Goal: Information Seeking & Learning: Compare options

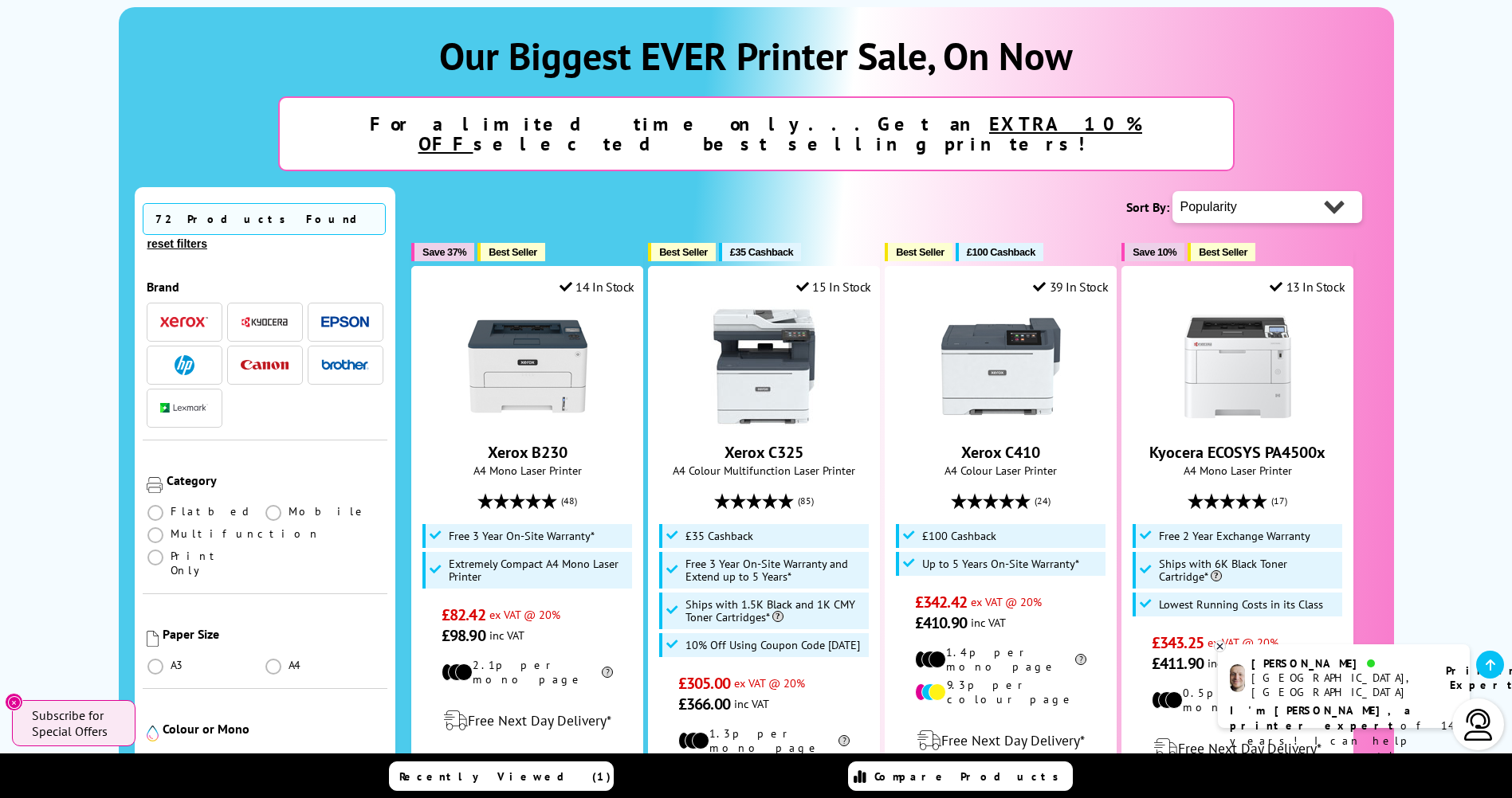
scroll to position [239, 0]
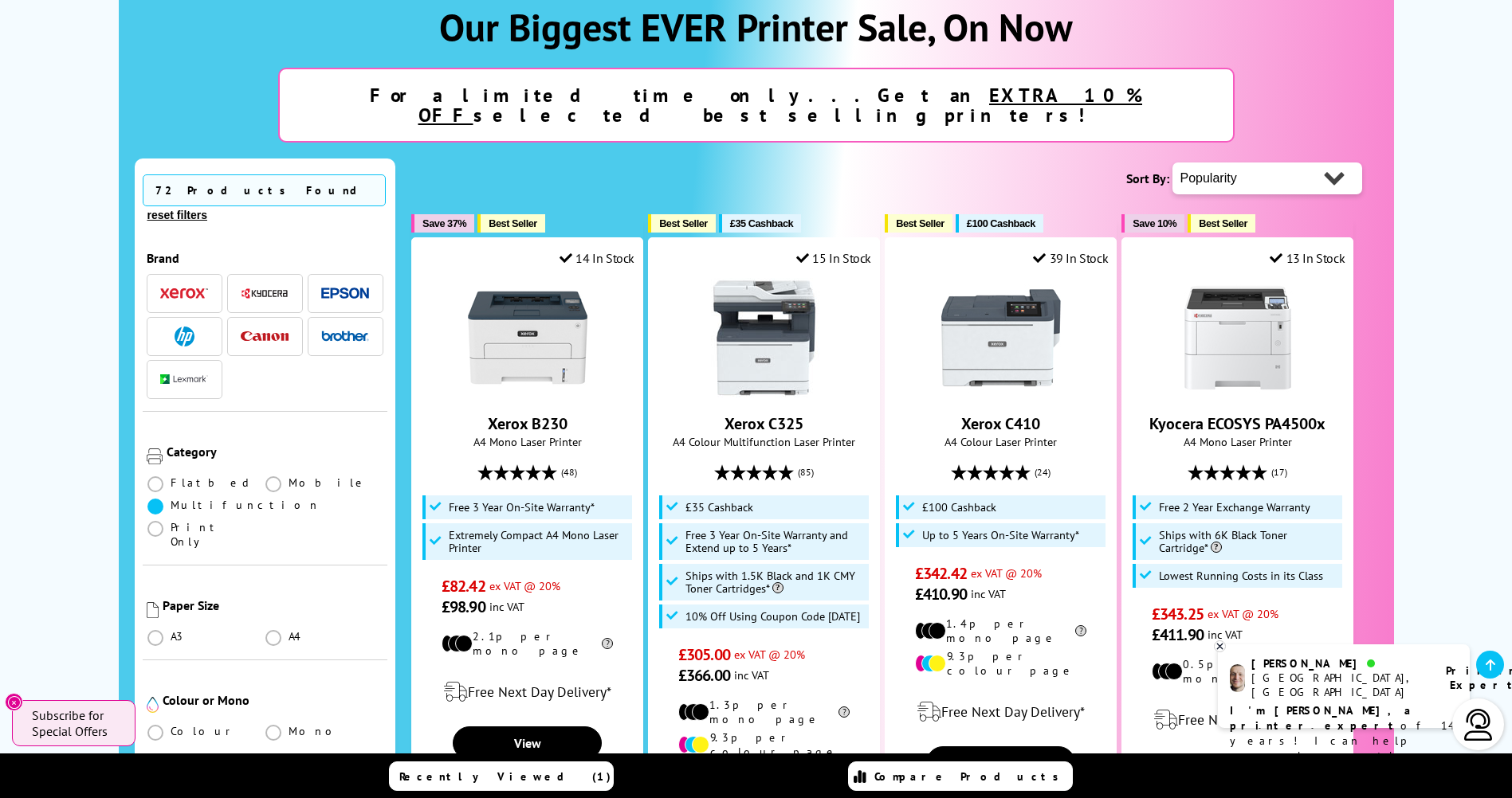
click at [154, 499] on span at bounding box center [155, 507] width 16 height 16
click at [170, 501] on input "radio" at bounding box center [170, 501] width 0 height 0
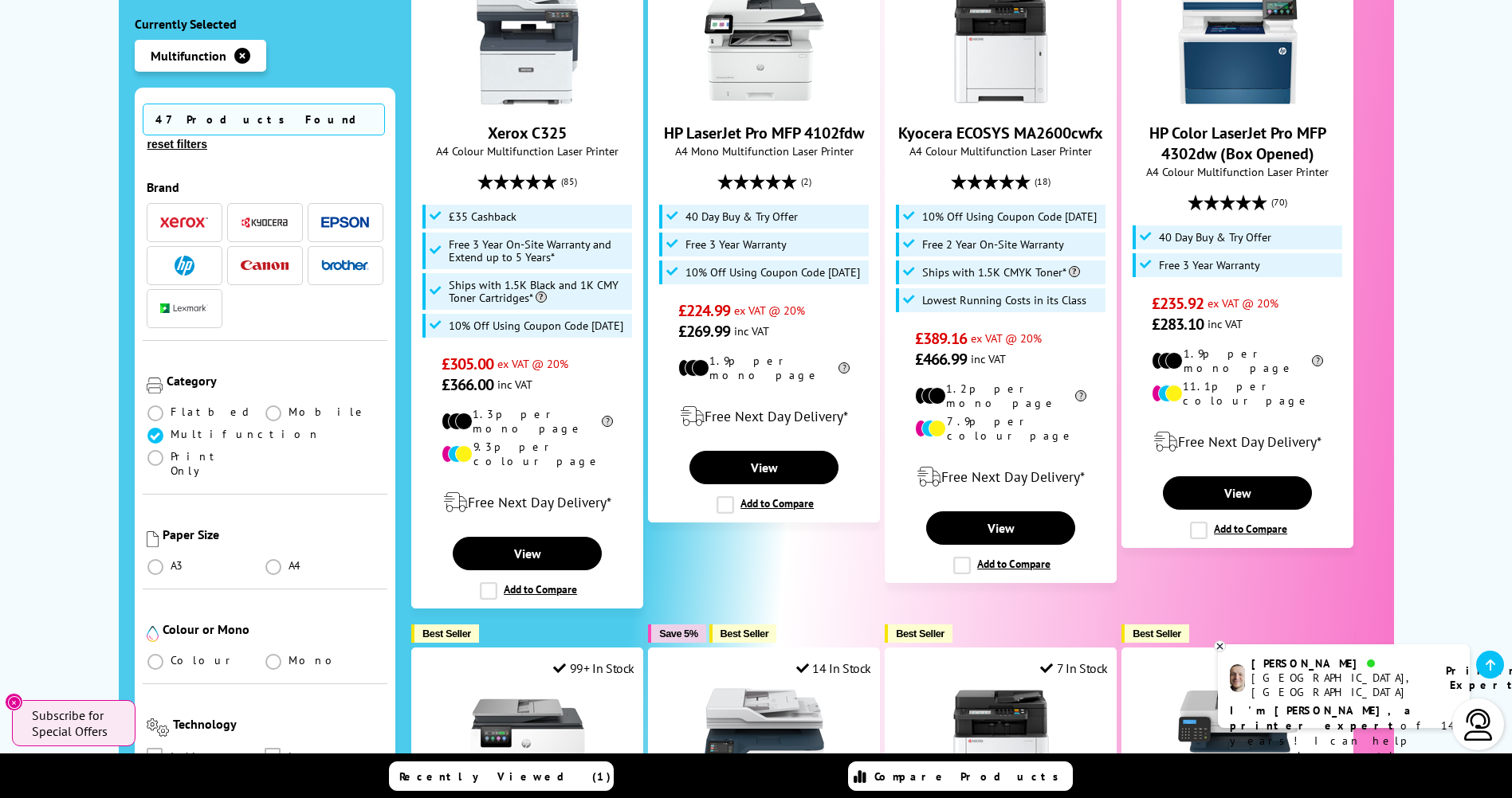
scroll to position [637, 0]
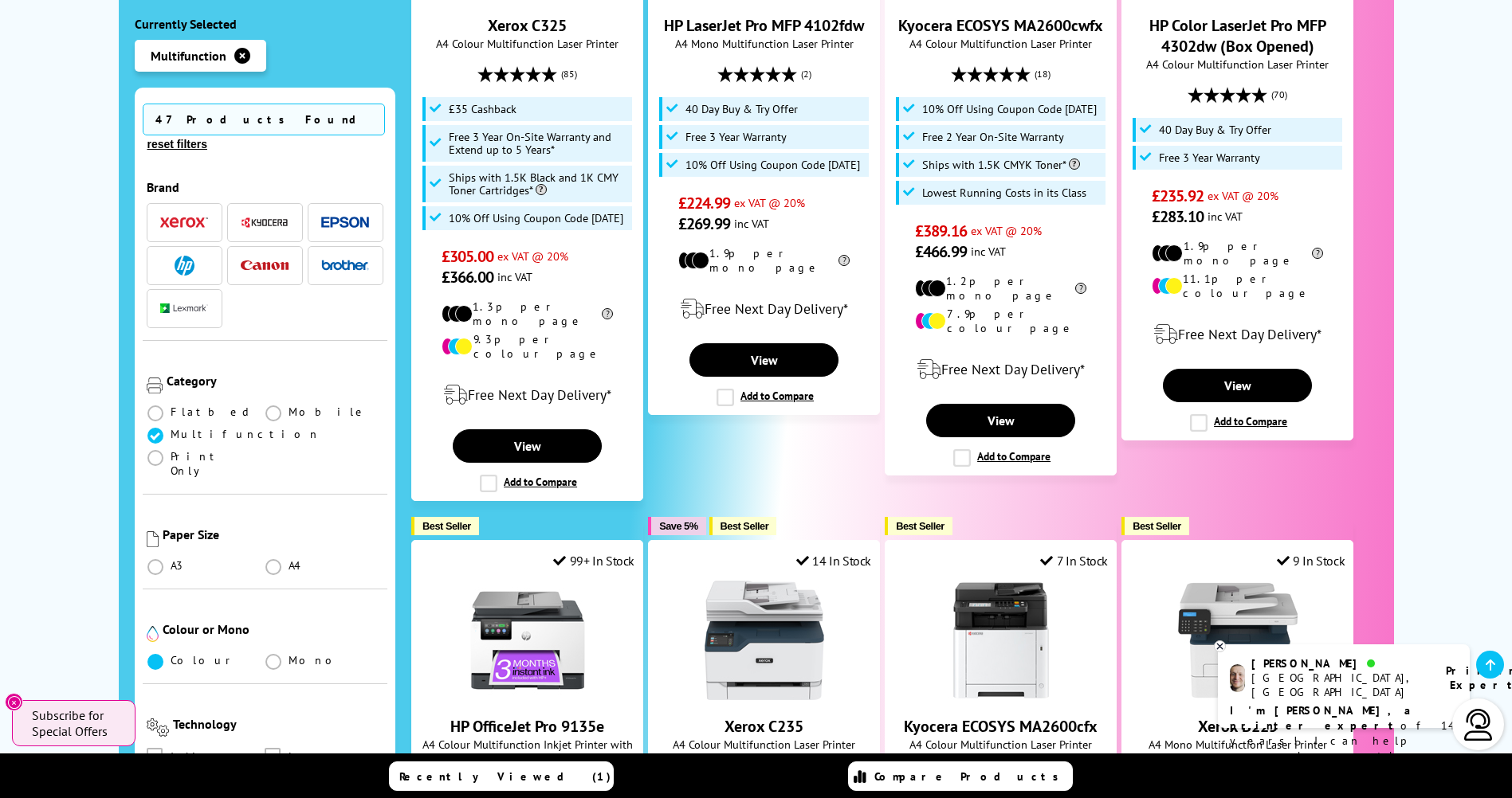
click at [154, 654] on span at bounding box center [155, 662] width 16 height 16
click at [170, 656] on input "radio" at bounding box center [170, 656] width 0 height 0
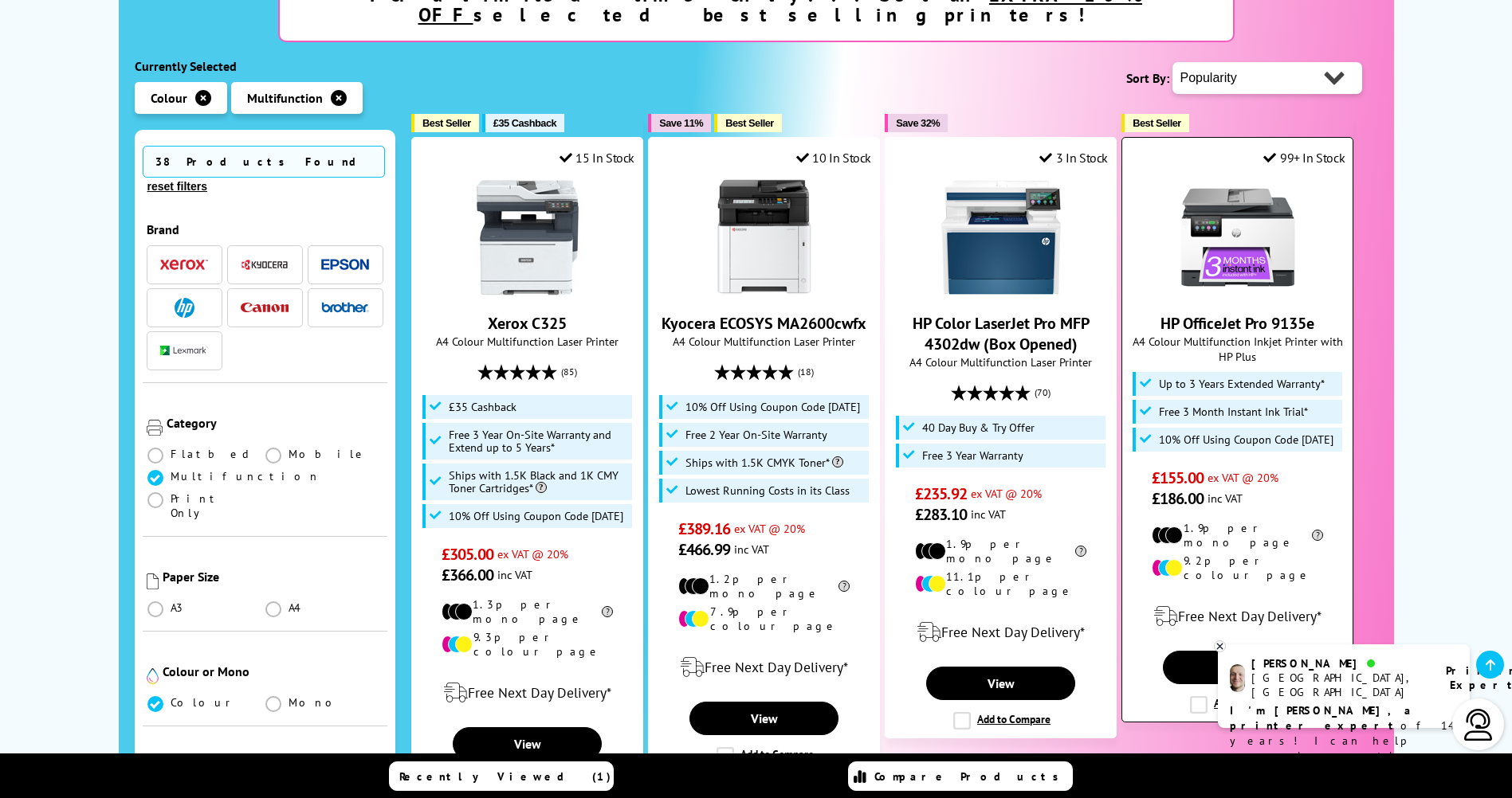
scroll to position [398, 0]
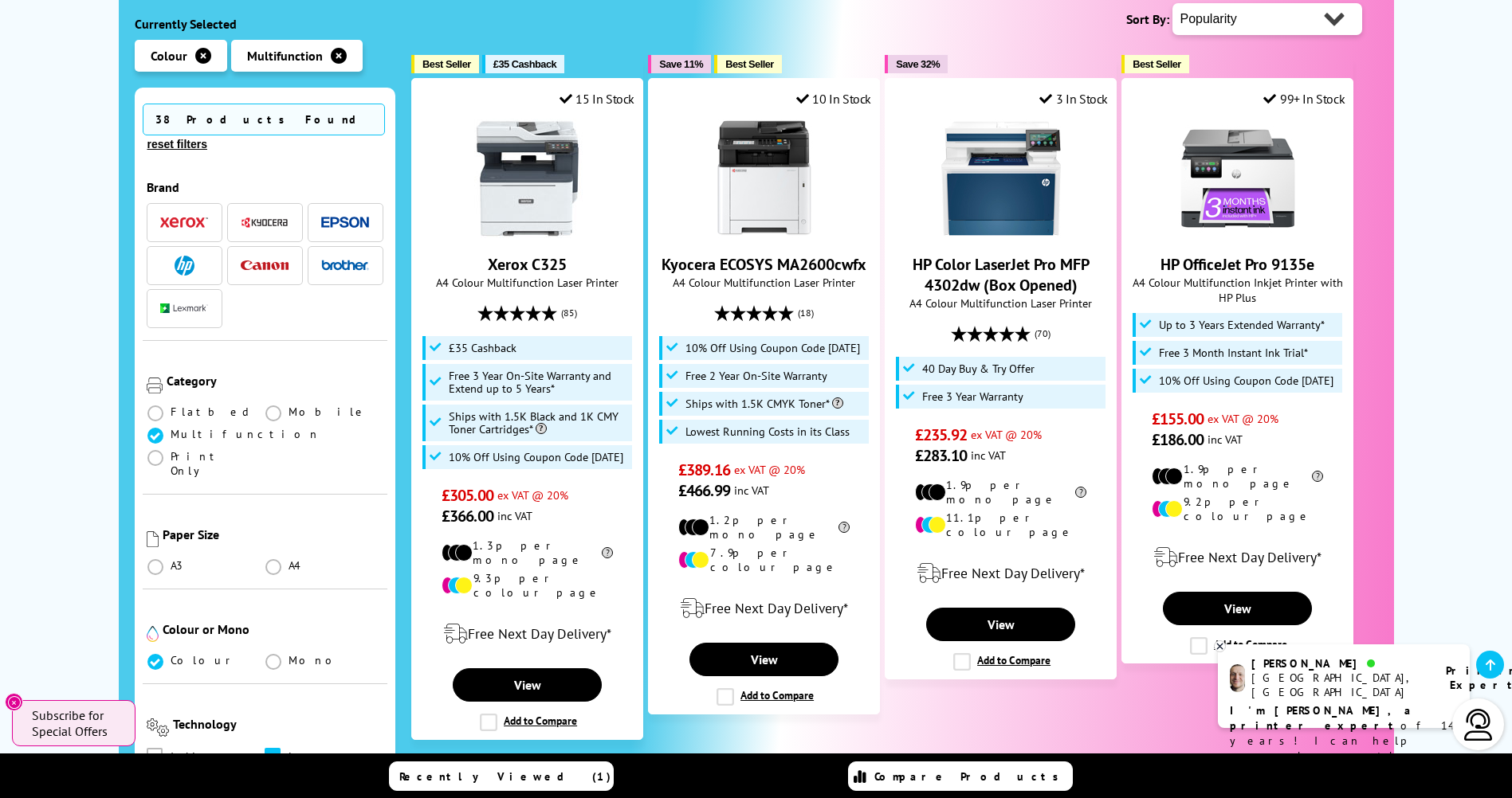
click at [282, 748] on label at bounding box center [274, 756] width 20 height 18
click at [288, 750] on input "checkbox" at bounding box center [288, 750] width 0 height 0
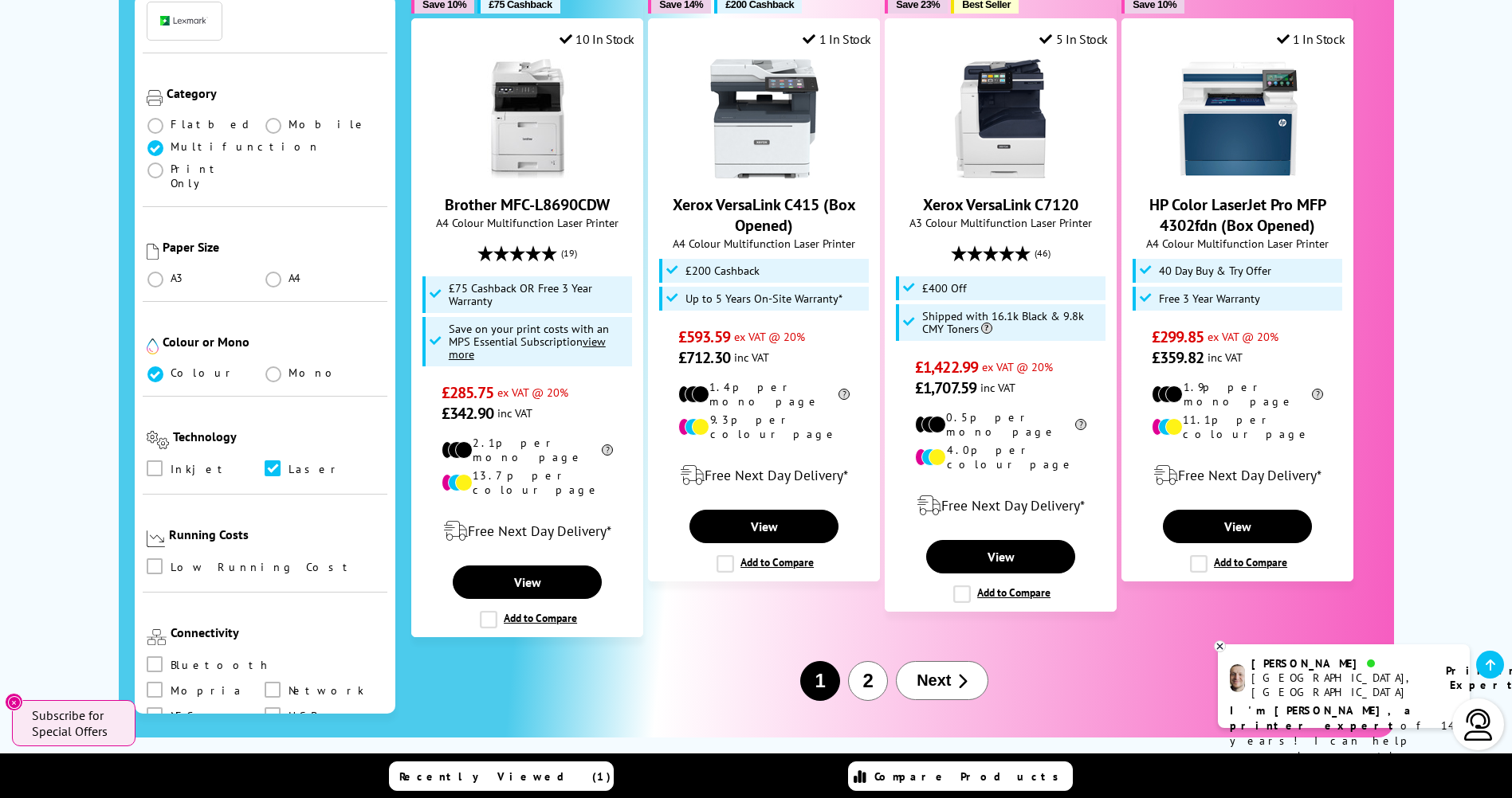
scroll to position [318, 0]
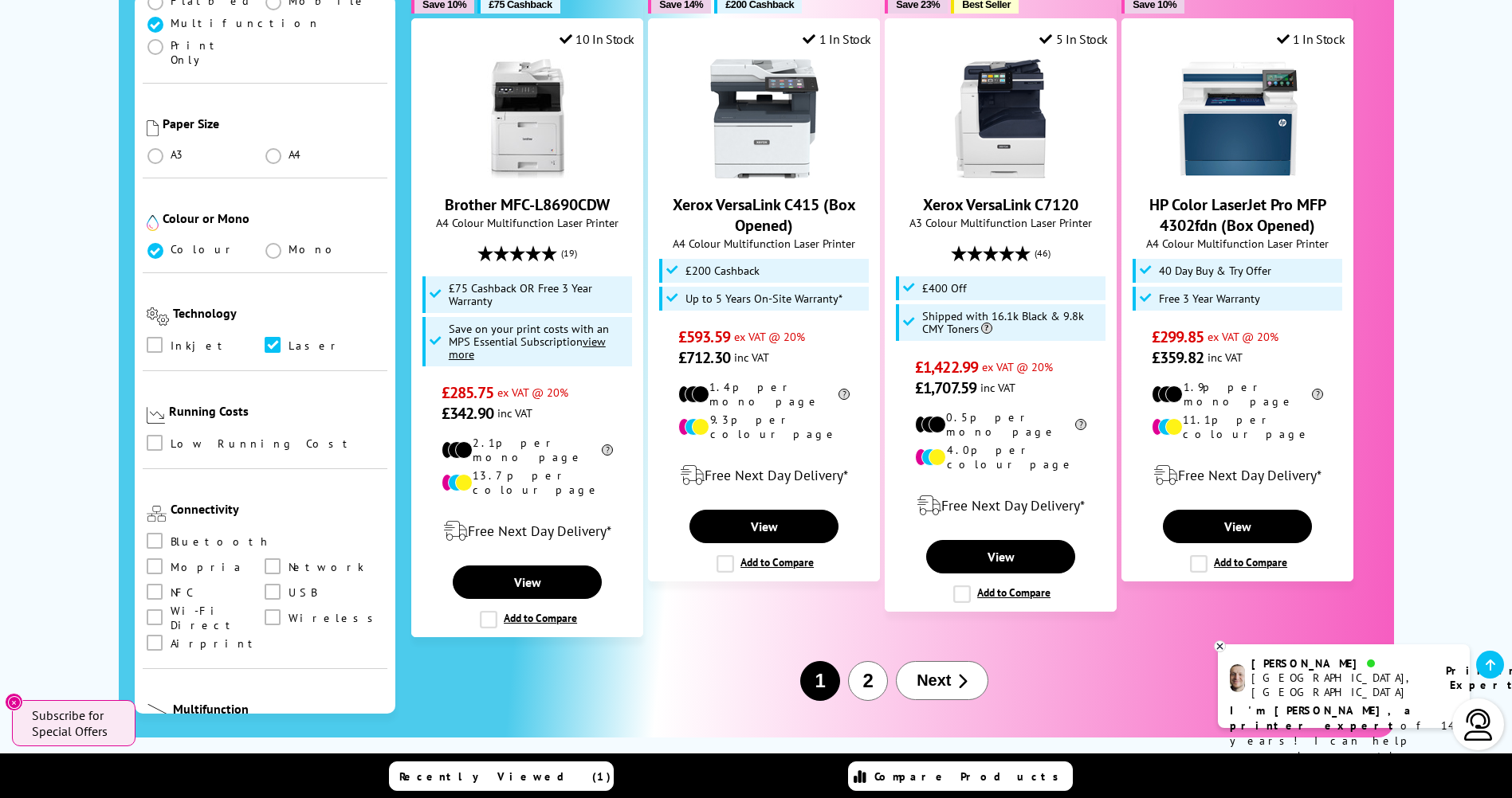
click at [153, 758] on span at bounding box center [154, 766] width 16 height 16
click at [170, 760] on input "checkbox" at bounding box center [170, 760] width 0 height 0
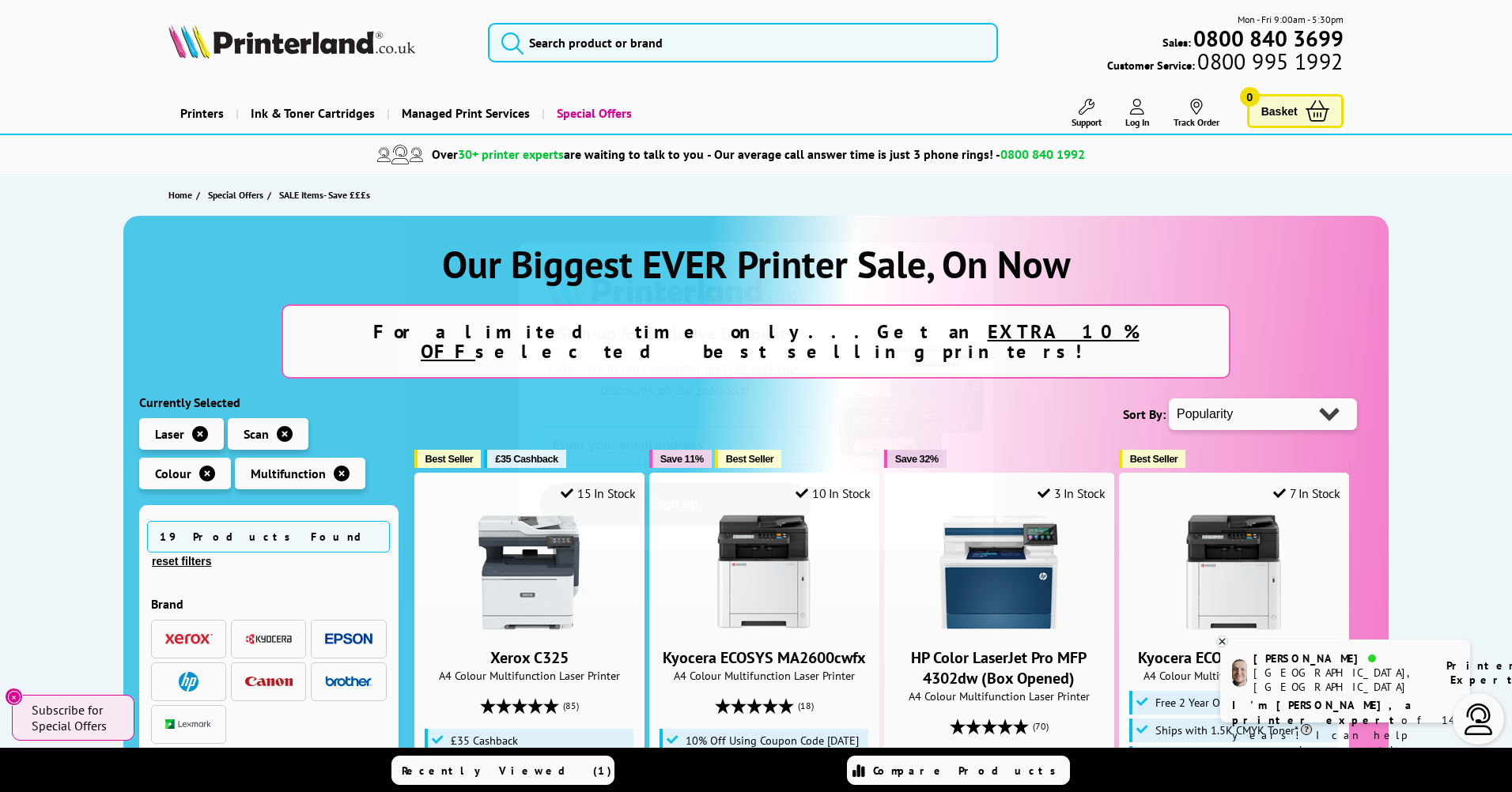
click at [965, 268] on circle "Close dialog" at bounding box center [972, 263] width 26 height 26
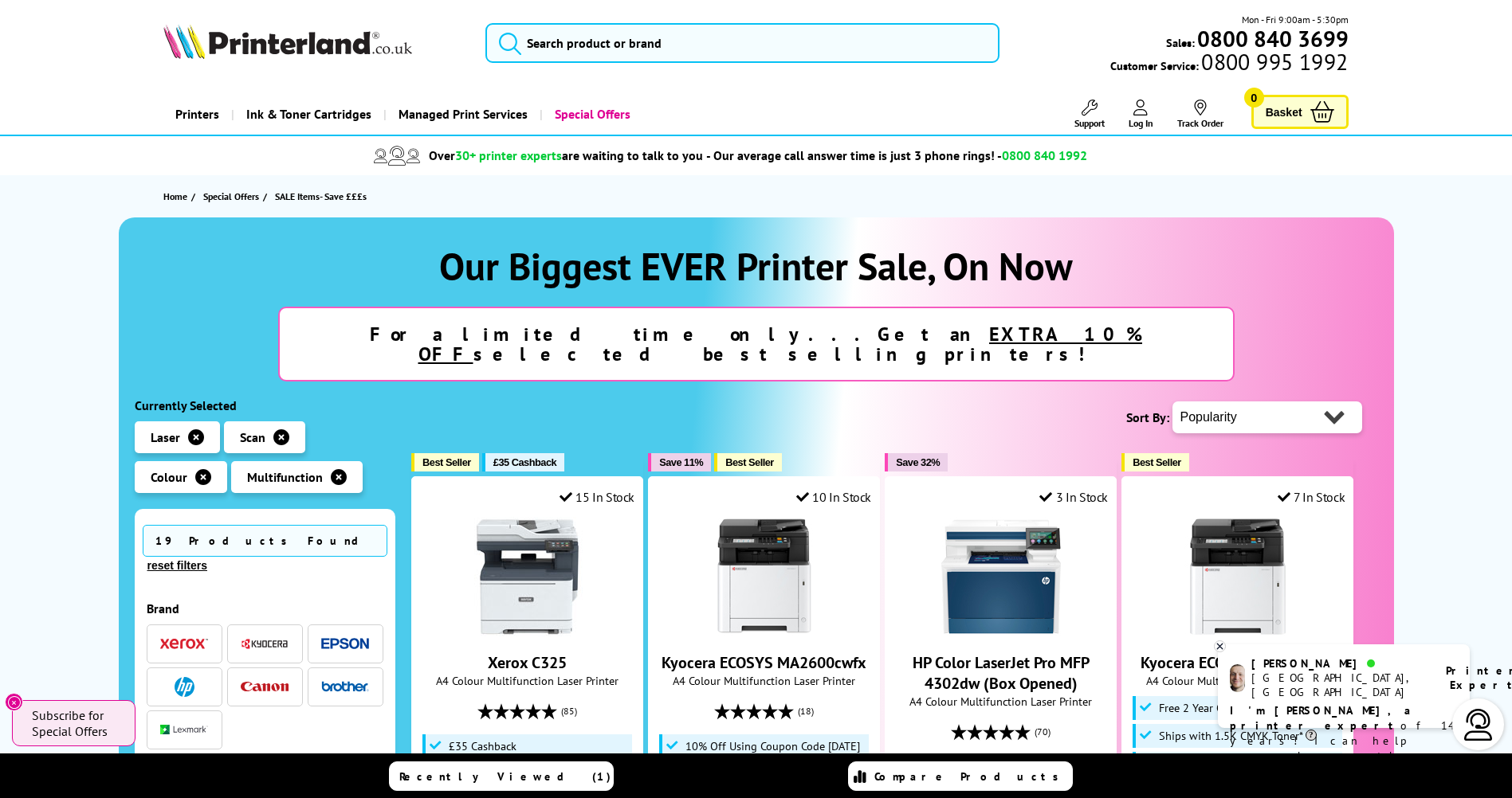
click at [1221, 648] on icon at bounding box center [1219, 646] width 10 height 12
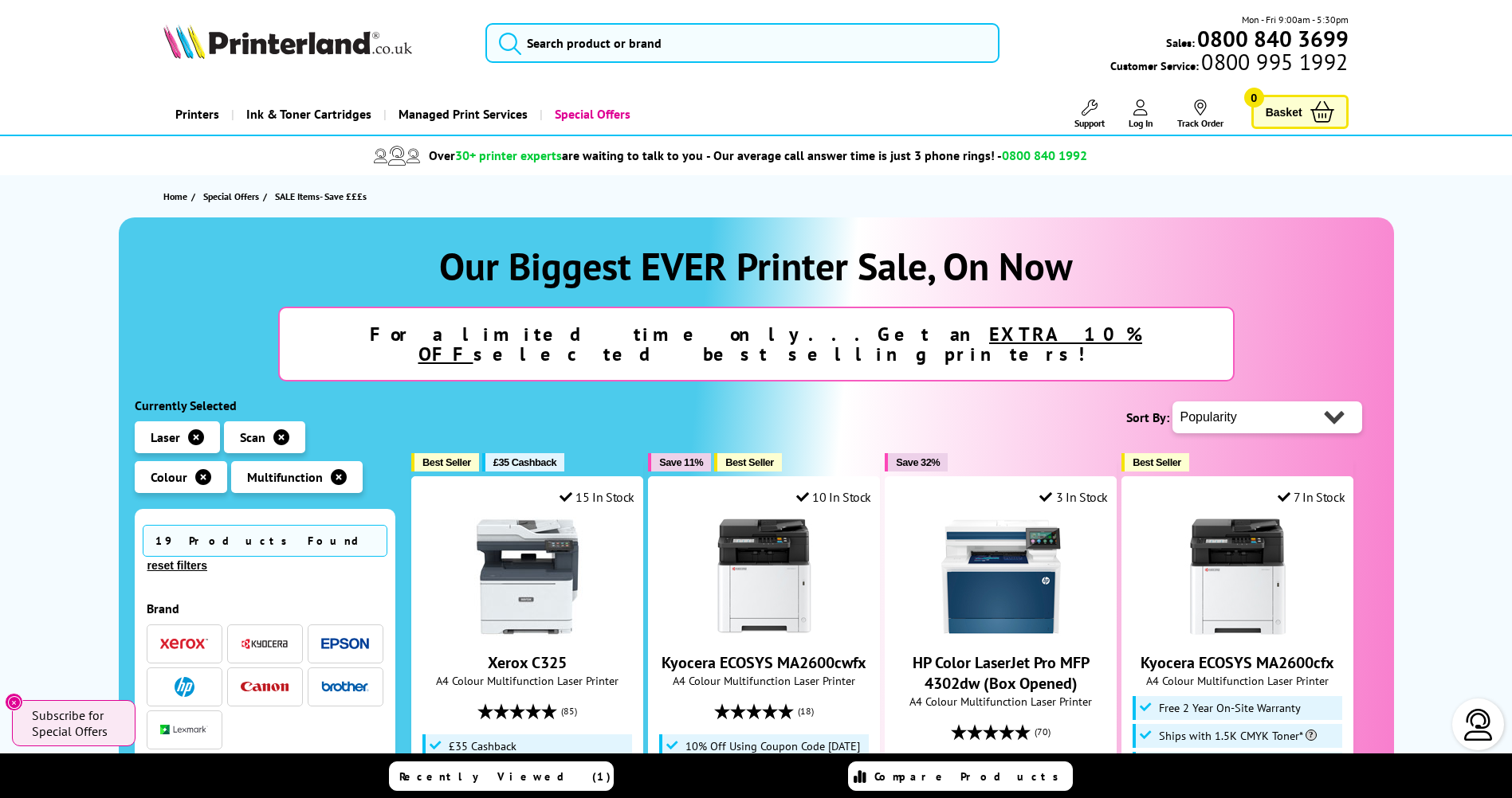
click at [1341, 401] on select "Popularity Rating Price - Low to High Price - High to Low Running Costs - Low t…" at bounding box center [1266, 417] width 190 height 32
select select "Size"
click at [1172, 401] on select "Popularity Rating Price - Low to High Price - High to Low Running Costs - Low t…" at bounding box center [1266, 417] width 190 height 32
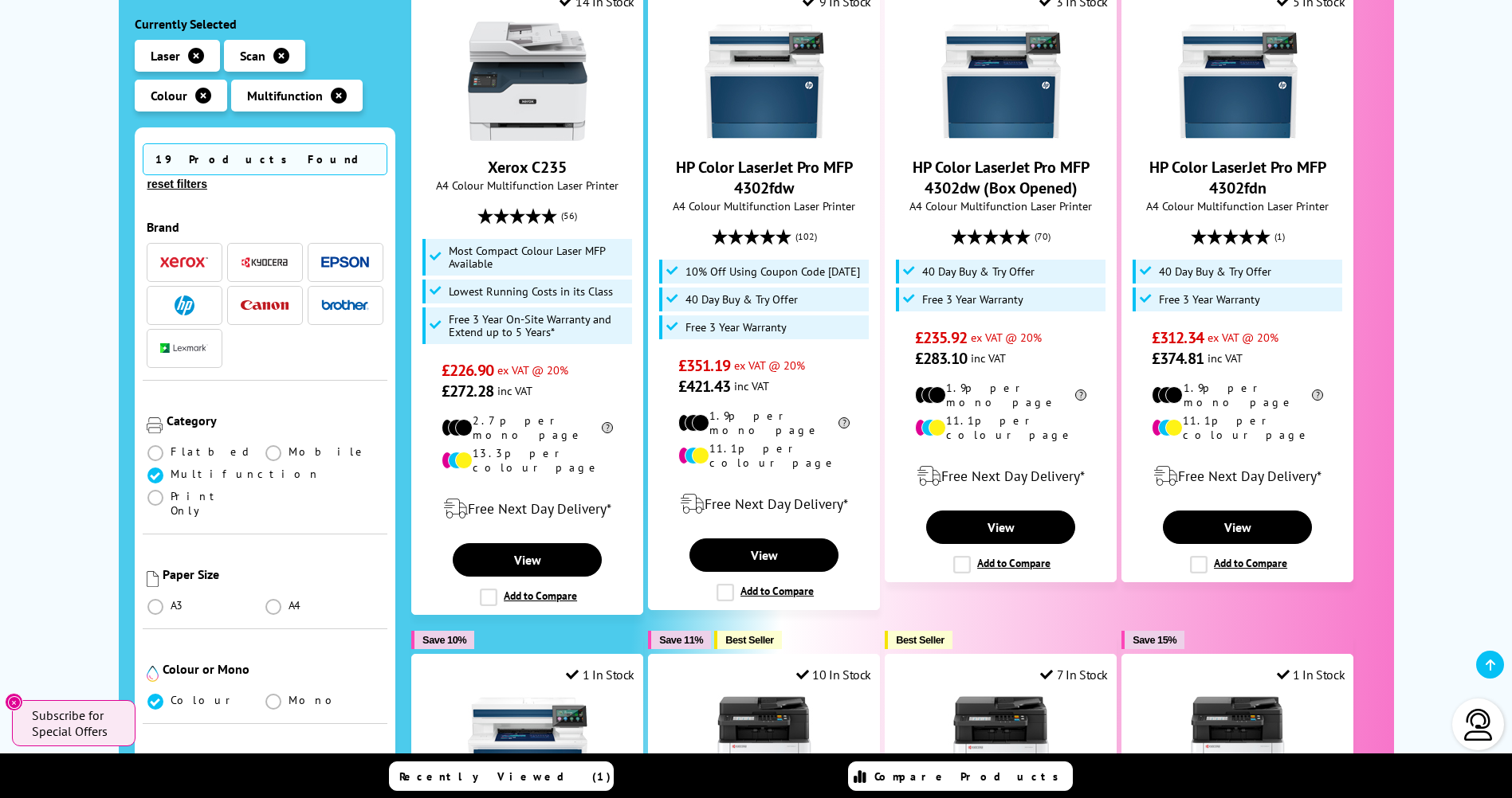
scroll to position [478, 0]
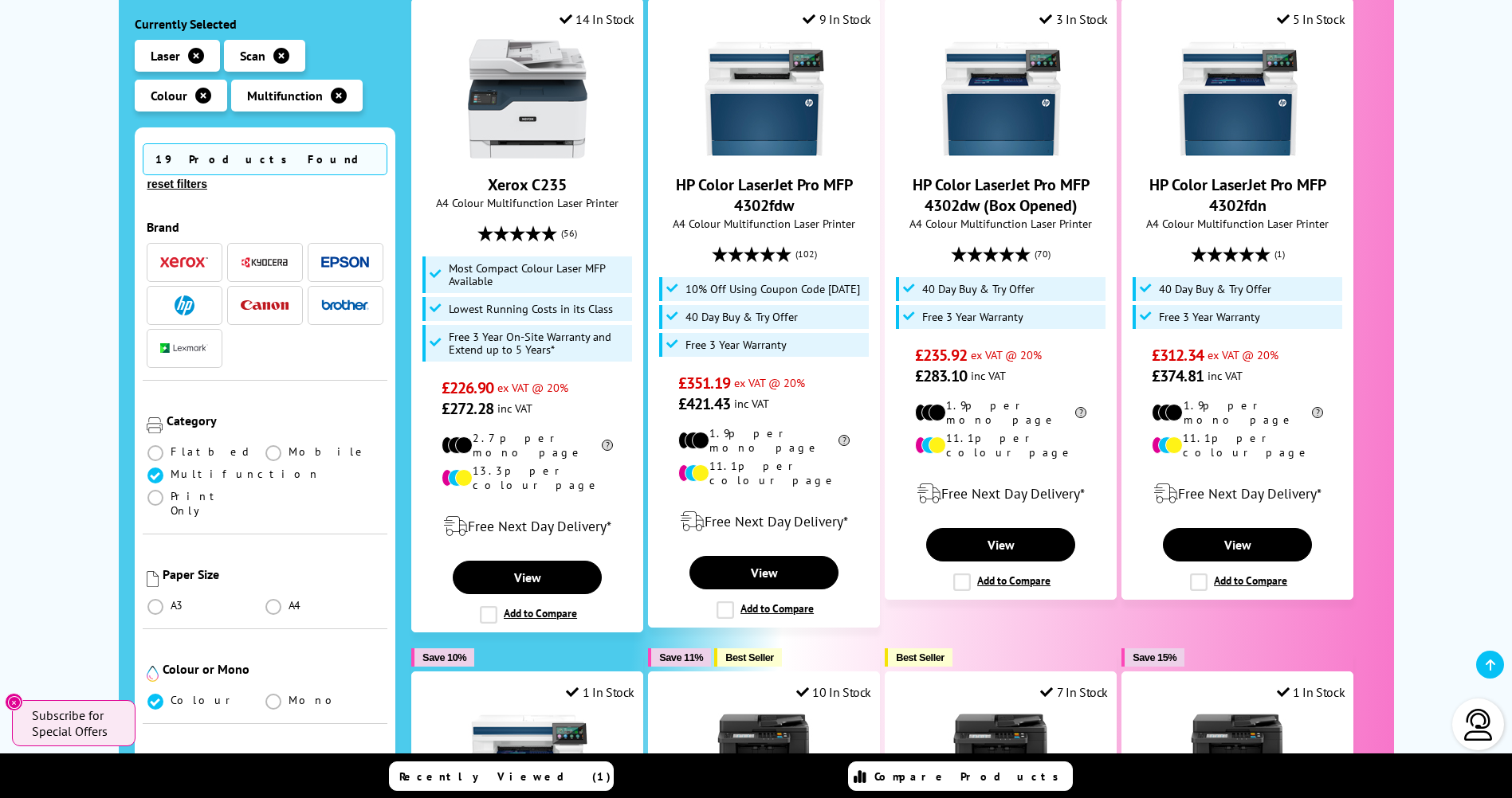
click at [256, 301] on img "button" at bounding box center [265, 305] width 48 height 10
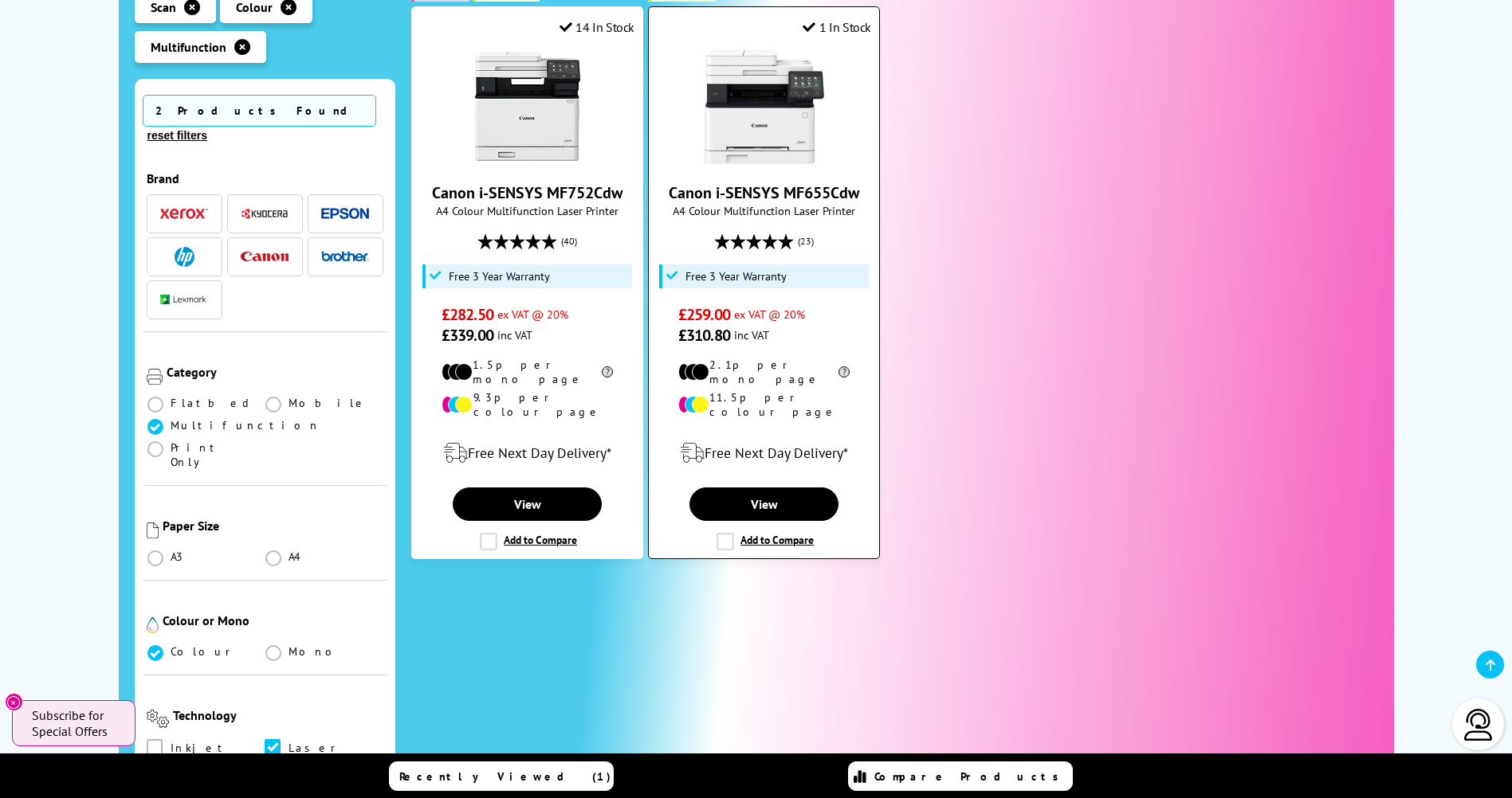
scroll to position [478, 0]
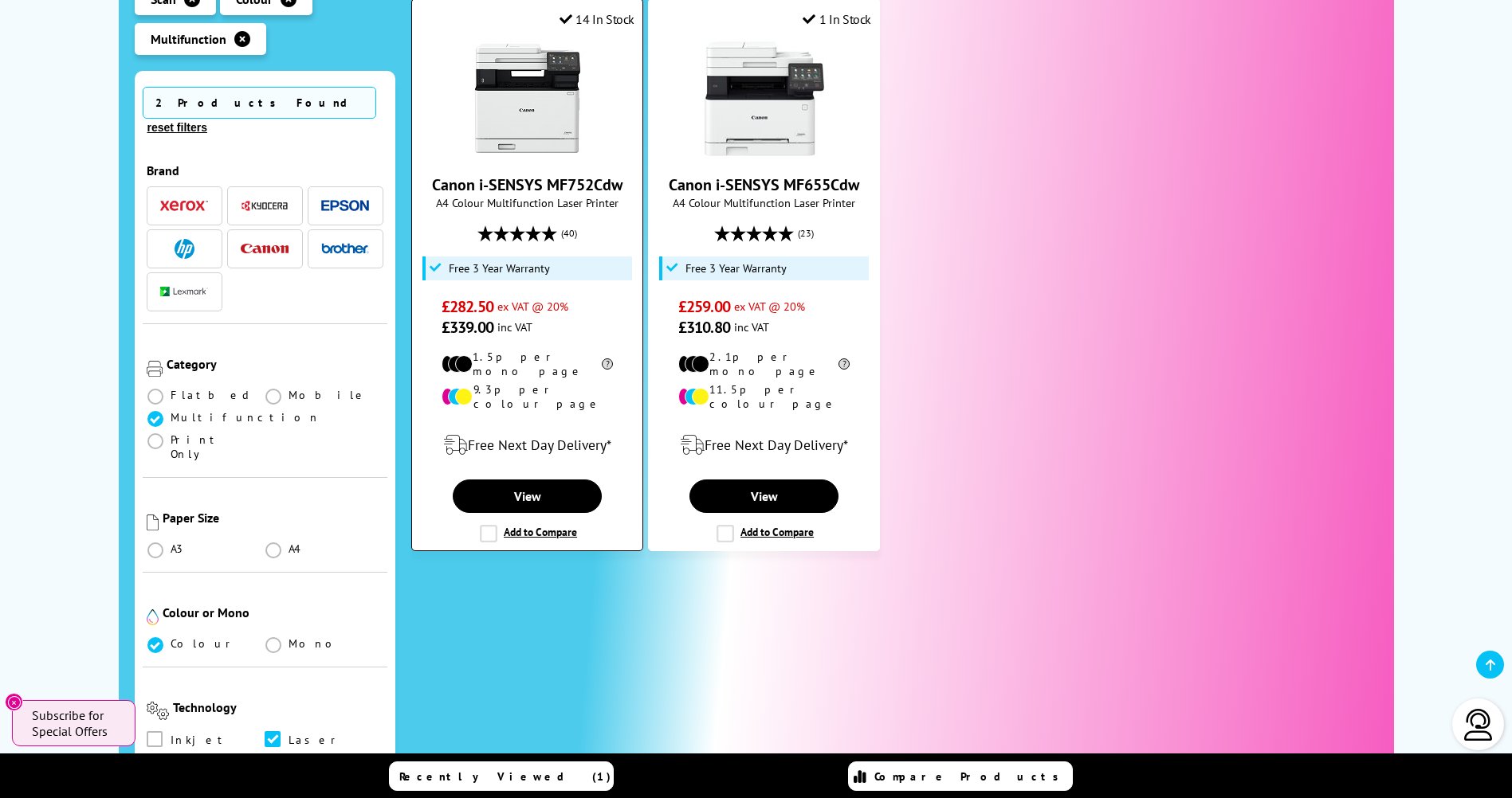
click at [482, 525] on label "Add to Compare" at bounding box center [529, 533] width 98 height 18
click at [0, 0] on input "Add to Compare" at bounding box center [0, 0] width 0 height 0
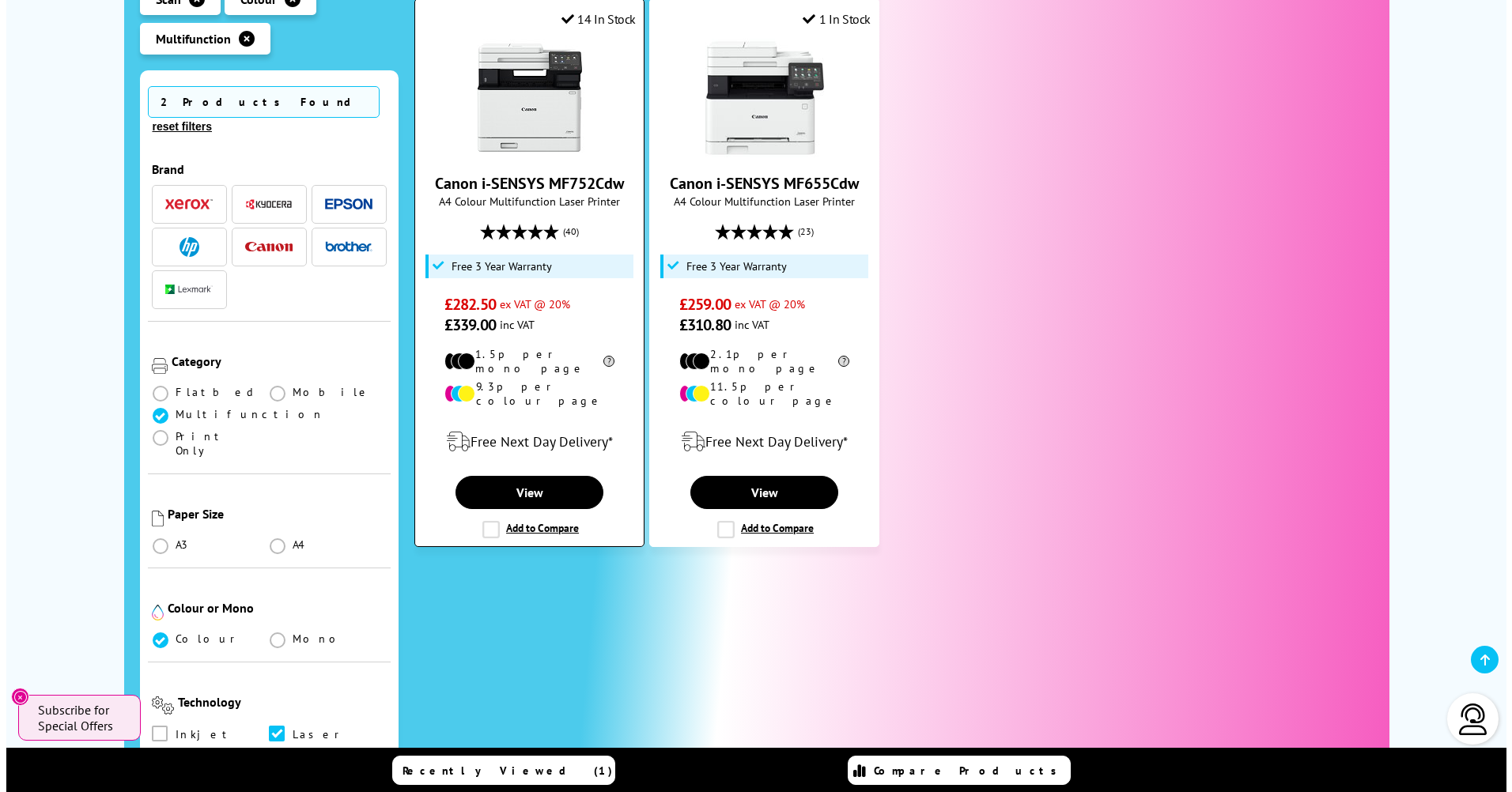
scroll to position [475, 0]
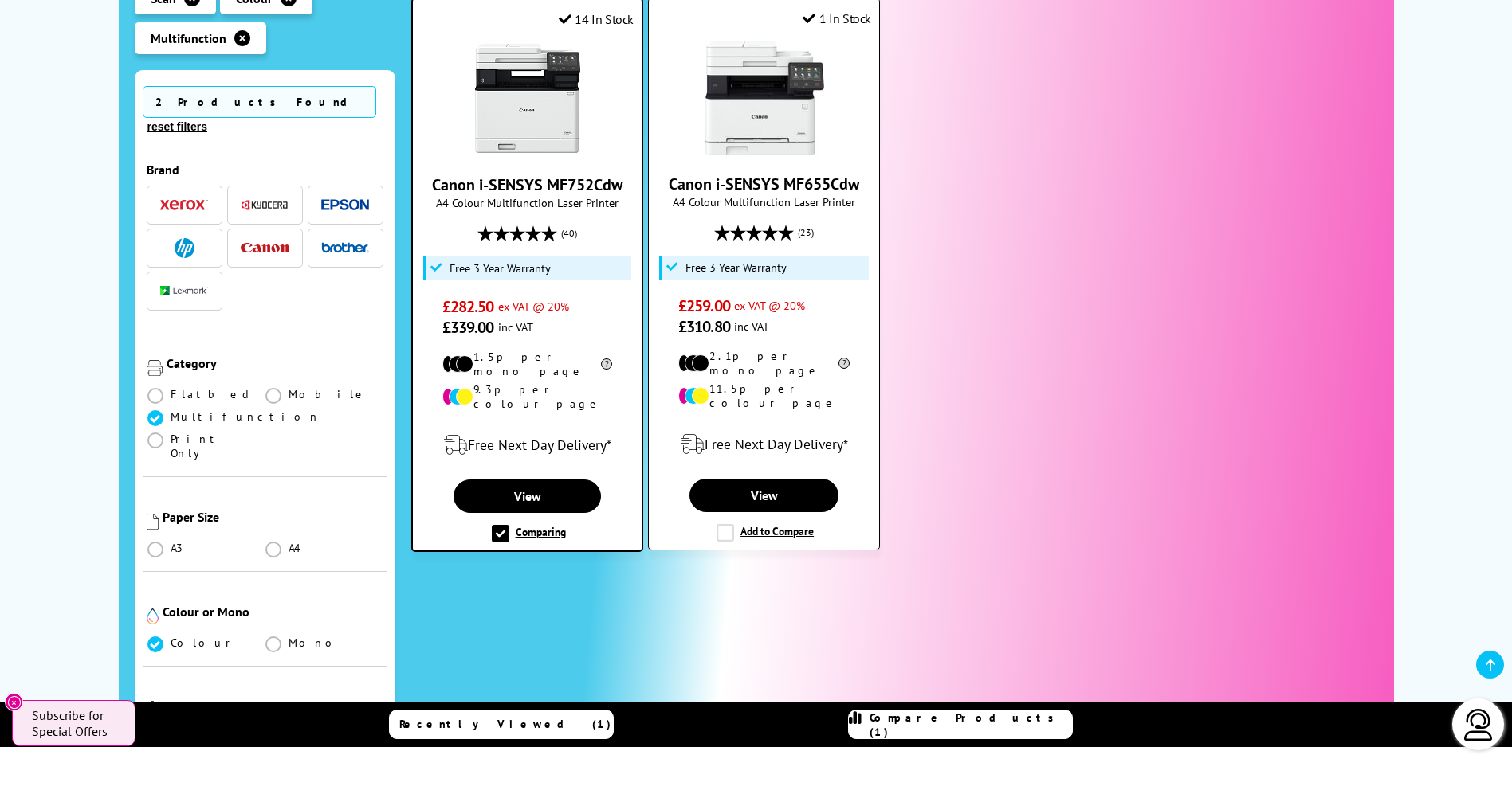
click at [726, 524] on label "Add to Compare" at bounding box center [766, 533] width 98 height 18
click at [0, 0] on input "Add to Compare" at bounding box center [0, 0] width 0 height 0
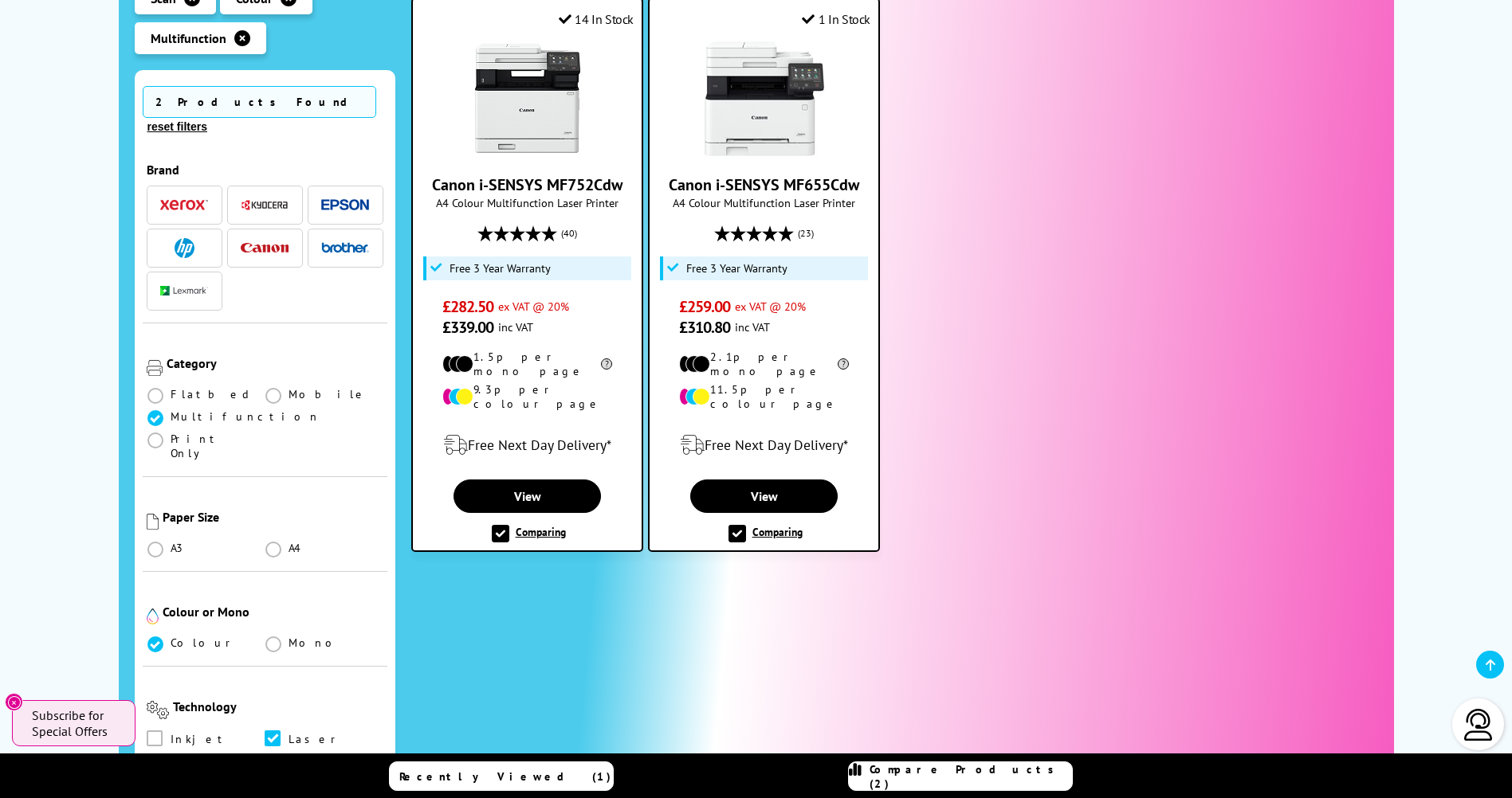
click at [996, 776] on span "Compare Products (2)" at bounding box center [970, 776] width 202 height 29
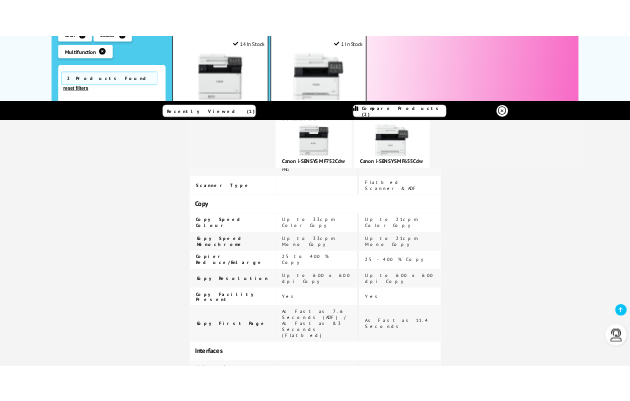
scroll to position [1793, 0]
